Goal: Transaction & Acquisition: Subscribe to service/newsletter

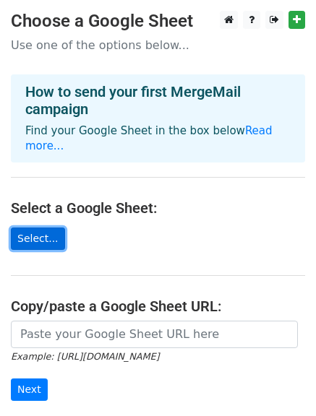
click at [42, 227] on link "Select..." at bounding box center [38, 238] width 54 height 22
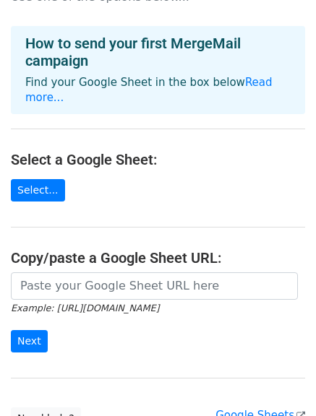
scroll to position [72, 0]
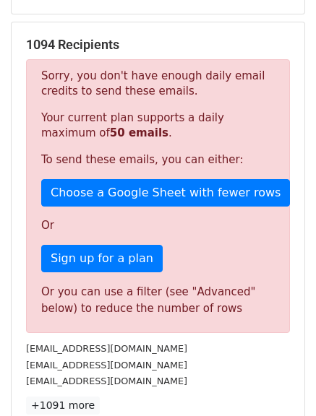
scroll to position [289, 0]
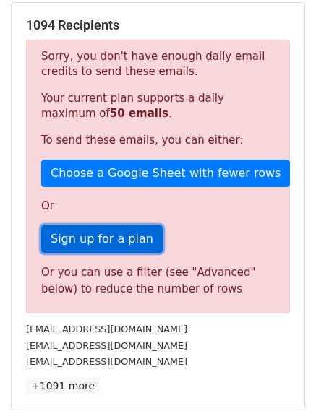
click at [131, 225] on link "Sign up for a plan" at bounding box center [101, 238] width 121 height 27
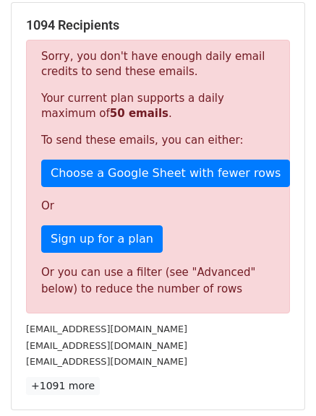
scroll to position [433, 0]
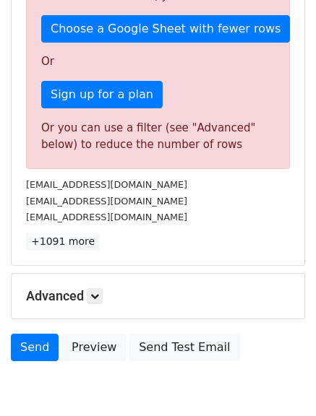
click at [88, 288] on h5 "Advanced" at bounding box center [158, 296] width 264 height 16
click at [96, 292] on icon at bounding box center [94, 296] width 9 height 9
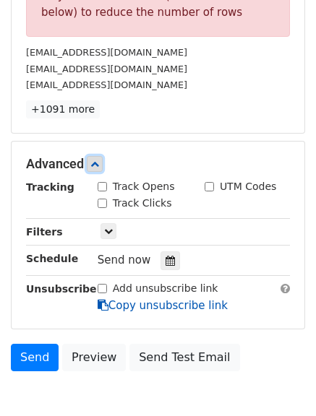
scroll to position [626, 0]
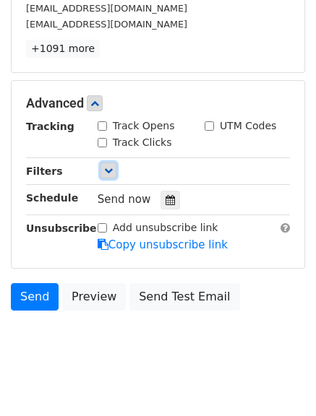
click at [107, 166] on icon at bounding box center [108, 170] width 9 height 9
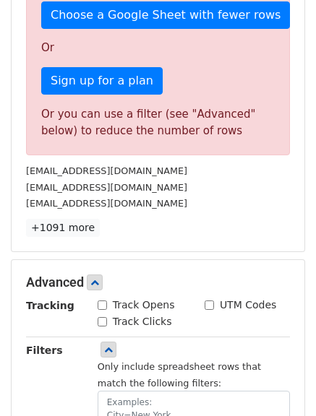
scroll to position [409, 0]
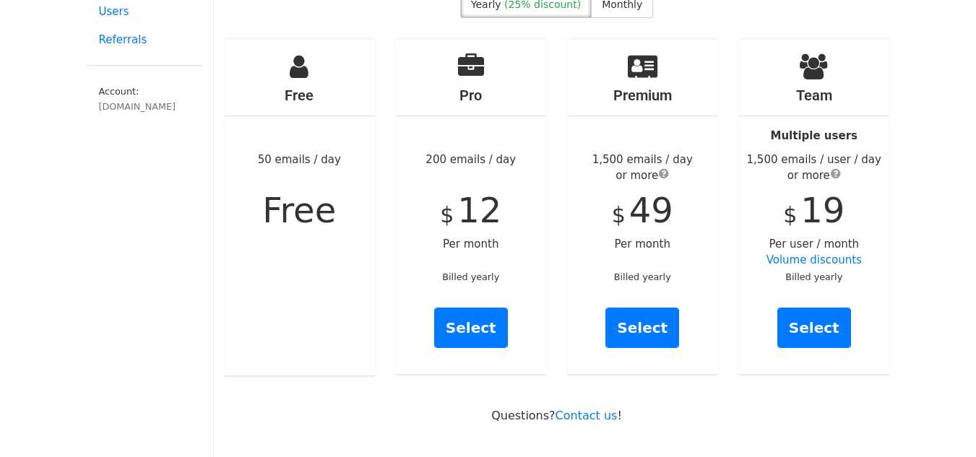
scroll to position [144, 0]
